Goal: Information Seeking & Learning: Check status

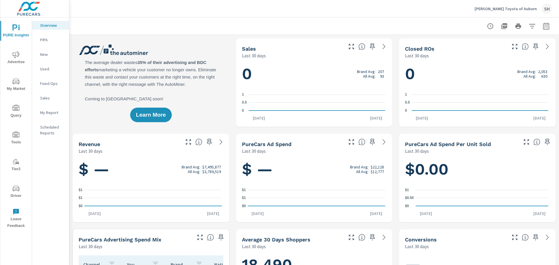
click at [21, 193] on span "Driver" at bounding box center [16, 192] width 28 height 14
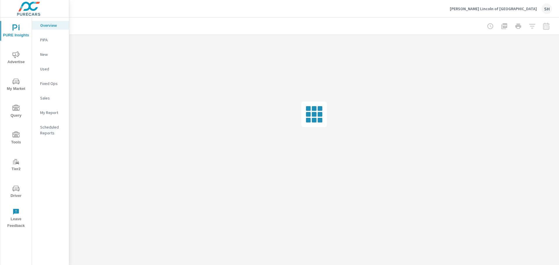
click at [19, 191] on icon "nav menu" at bounding box center [16, 189] width 7 height 6
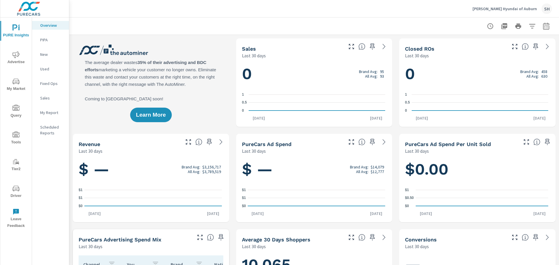
click at [22, 190] on span "Driver" at bounding box center [16, 192] width 28 height 14
click at [23, 195] on span "Driver" at bounding box center [16, 192] width 28 height 14
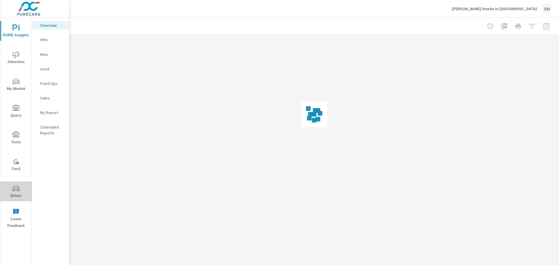
click at [19, 197] on span "Driver" at bounding box center [16, 192] width 28 height 14
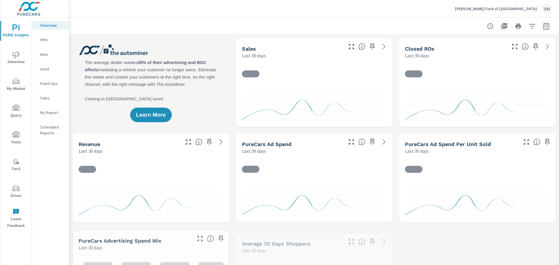
click at [19, 191] on icon "nav menu" at bounding box center [16, 189] width 7 height 6
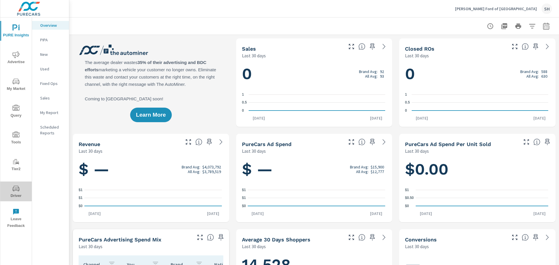
click at [17, 193] on span "Driver" at bounding box center [16, 192] width 28 height 14
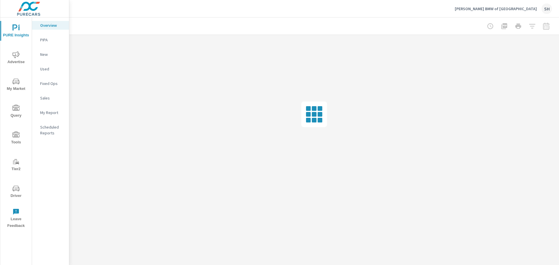
click at [17, 194] on span "Driver" at bounding box center [16, 192] width 28 height 14
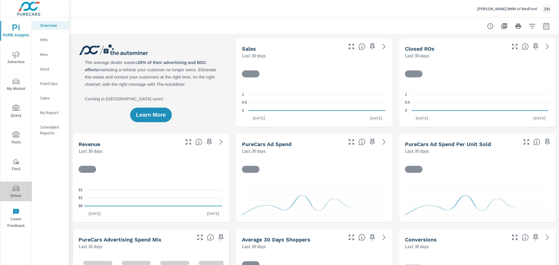
click at [21, 193] on span "Driver" at bounding box center [16, 192] width 28 height 14
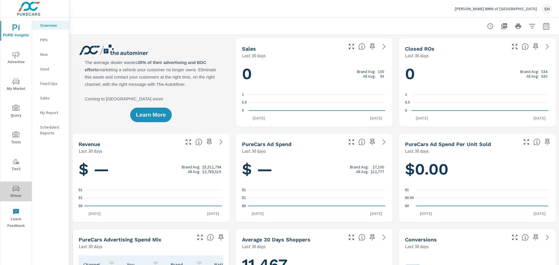
click at [24, 191] on span "Driver" at bounding box center [16, 192] width 28 height 14
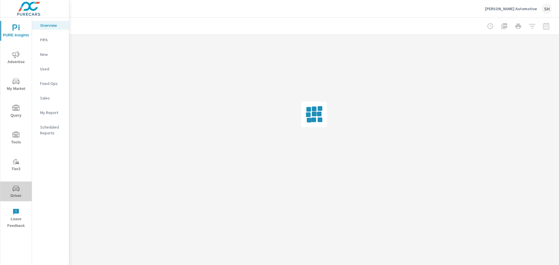
click at [21, 193] on span "Driver" at bounding box center [16, 192] width 28 height 14
